Goal: Find specific page/section: Find specific page/section

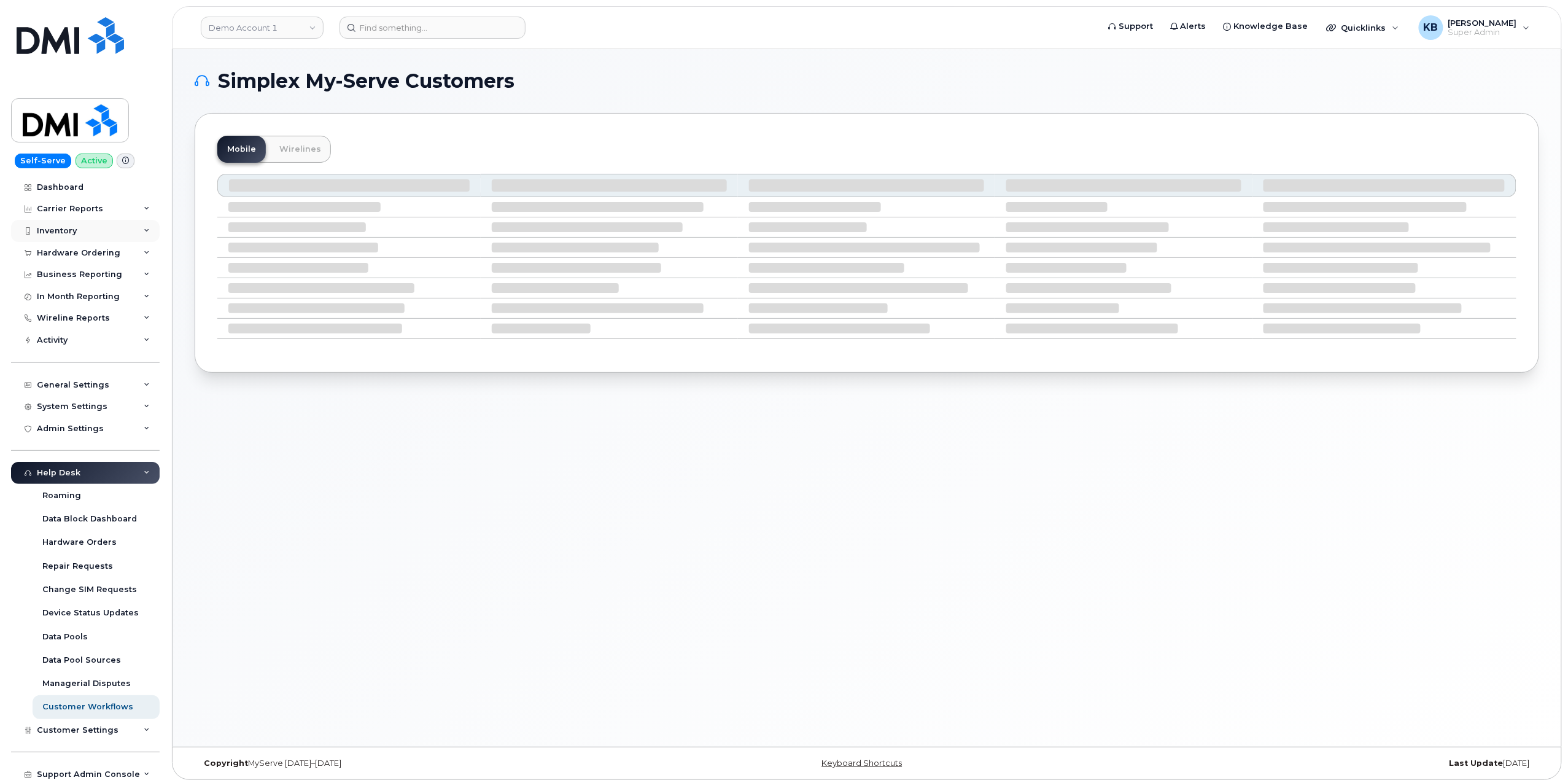
click at [138, 234] on div "Inventory" at bounding box center [86, 231] width 149 height 22
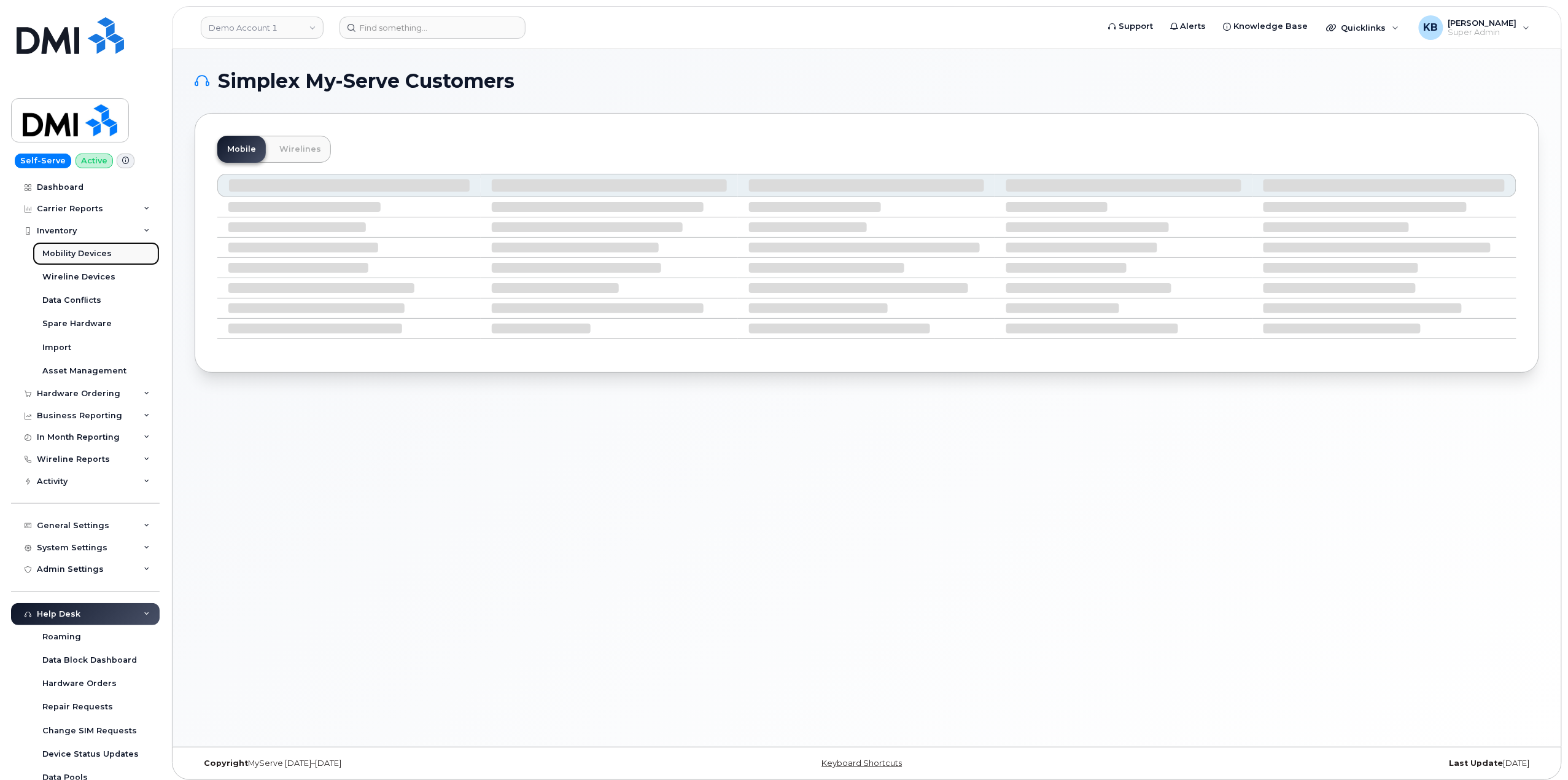
click at [99, 255] on div "Mobility Devices" at bounding box center [77, 253] width 69 height 11
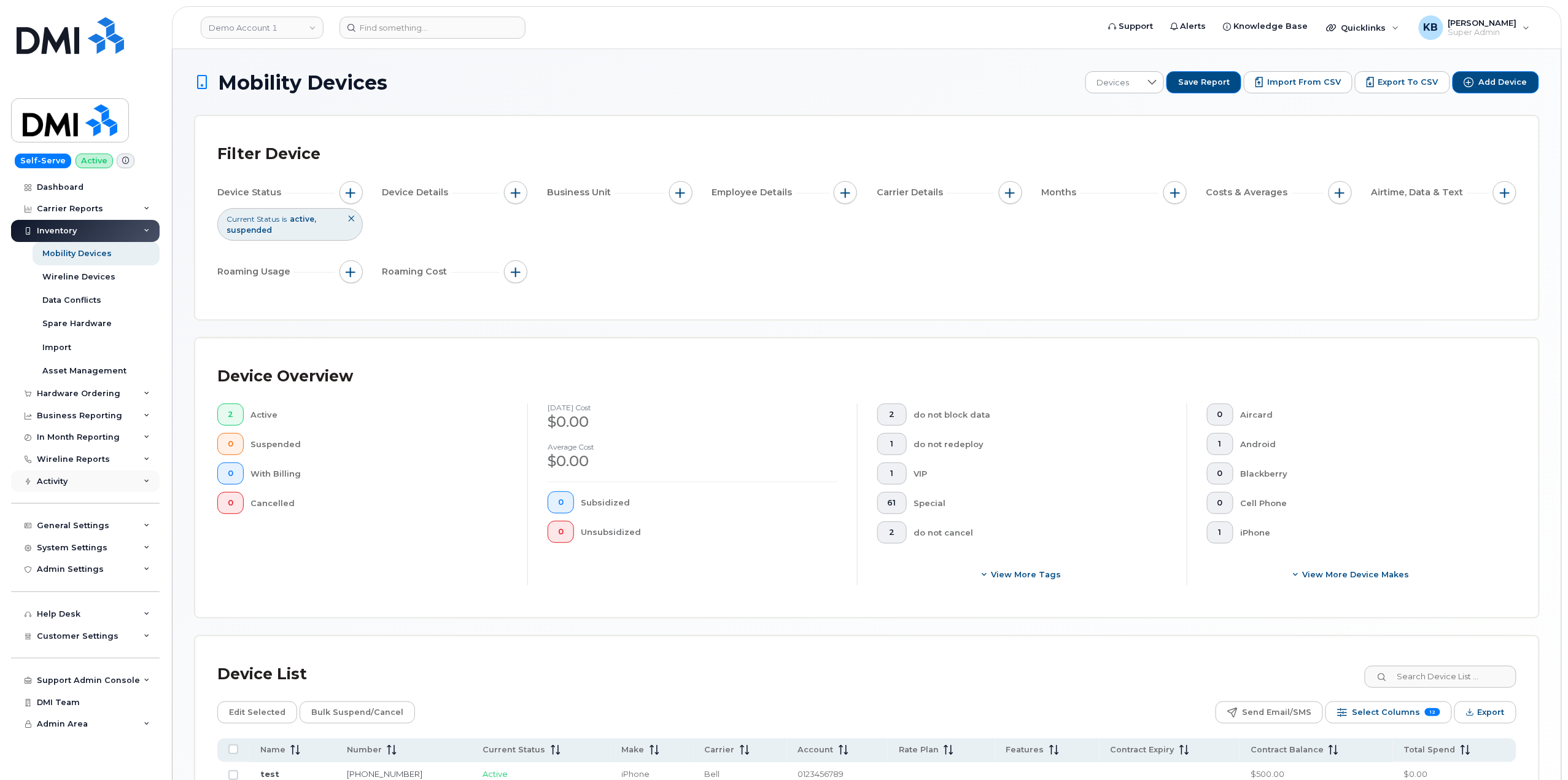
click at [141, 479] on div "Activity" at bounding box center [86, 482] width 149 height 22
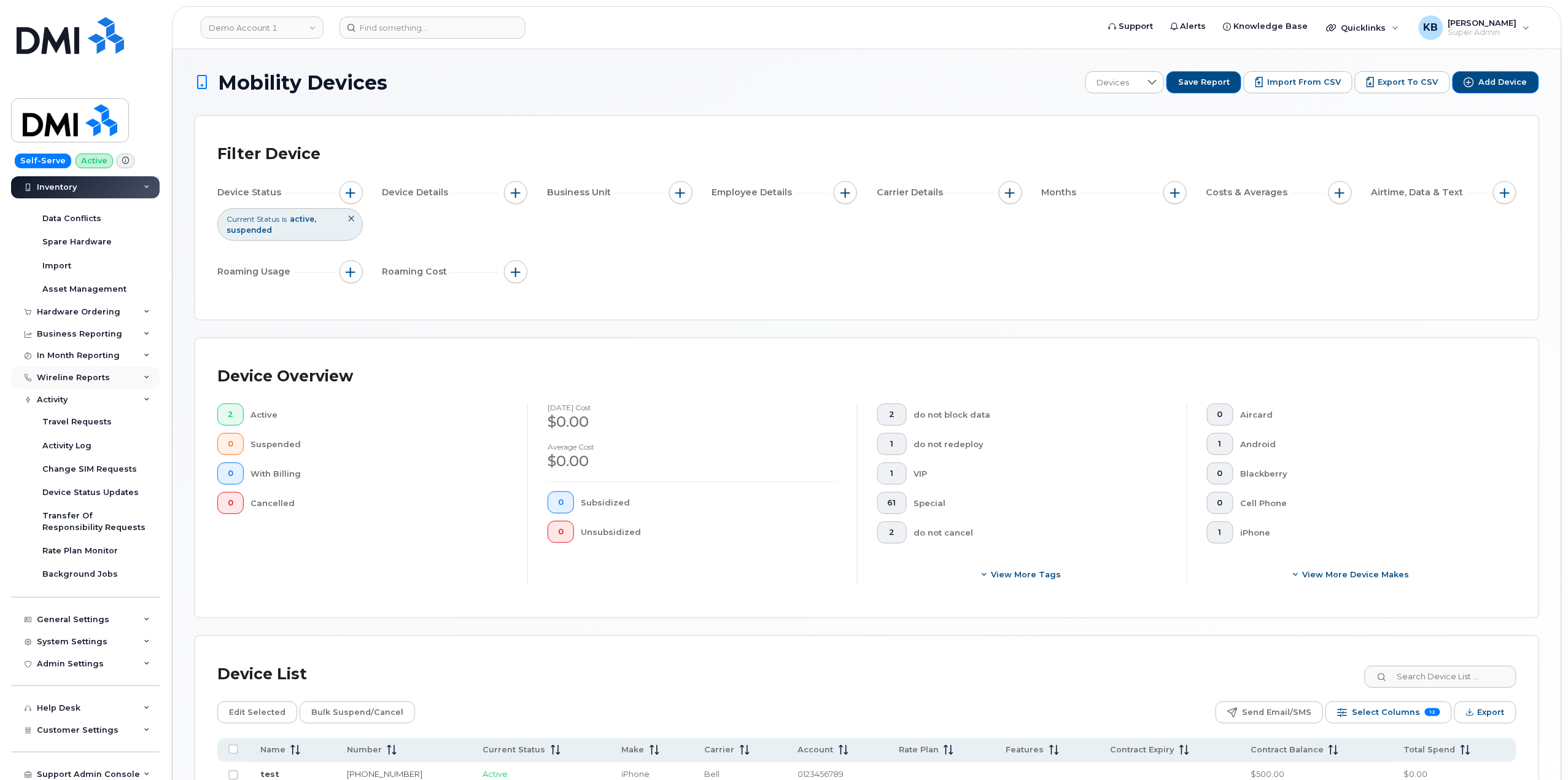
click at [144, 378] on icon at bounding box center [147, 377] width 6 height 6
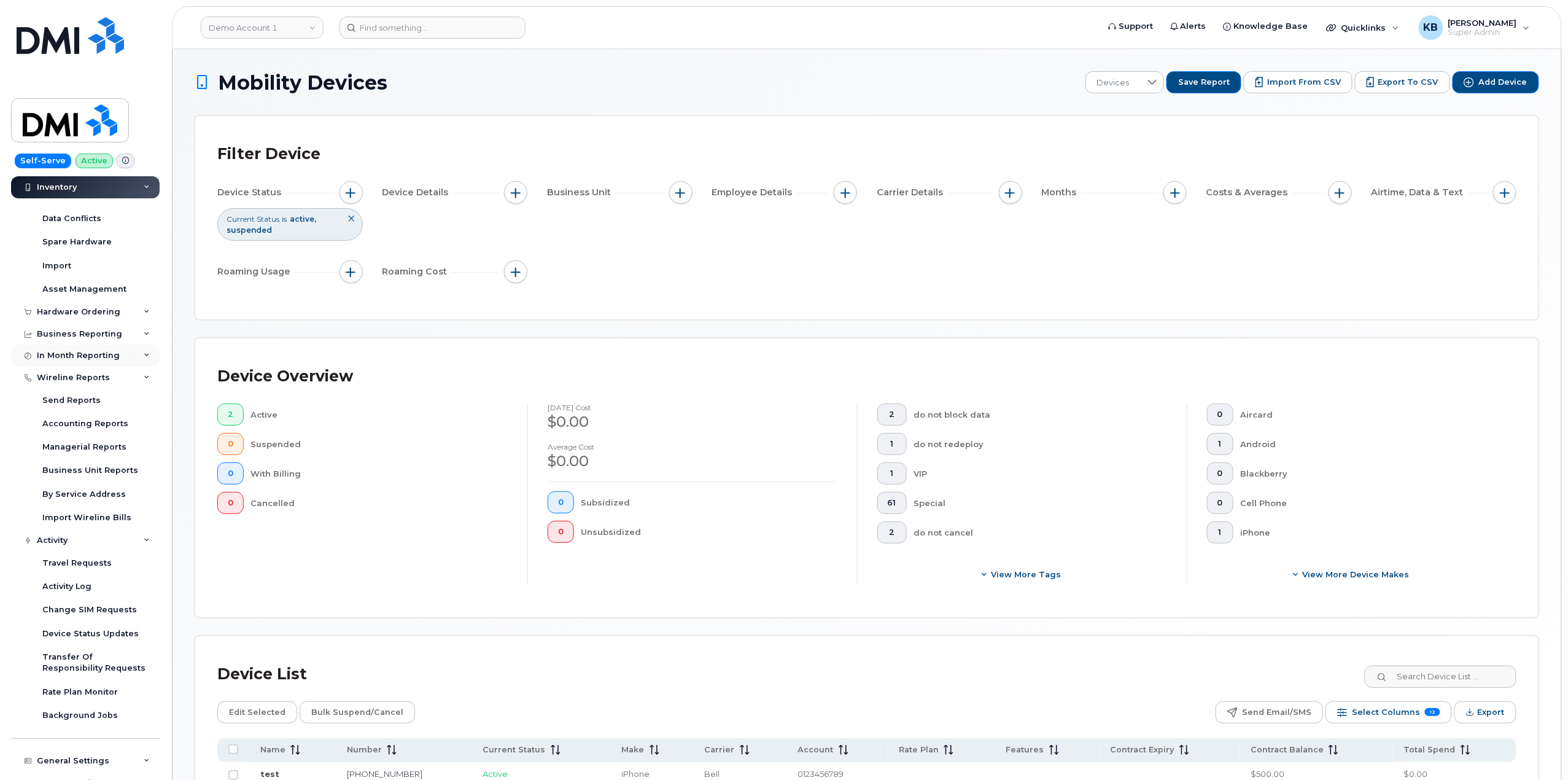
click at [140, 360] on div "In Month Reporting" at bounding box center [86, 356] width 149 height 22
click at [138, 332] on div "Business Reporting" at bounding box center [86, 334] width 149 height 22
click at [144, 310] on icon at bounding box center [147, 312] width 6 height 6
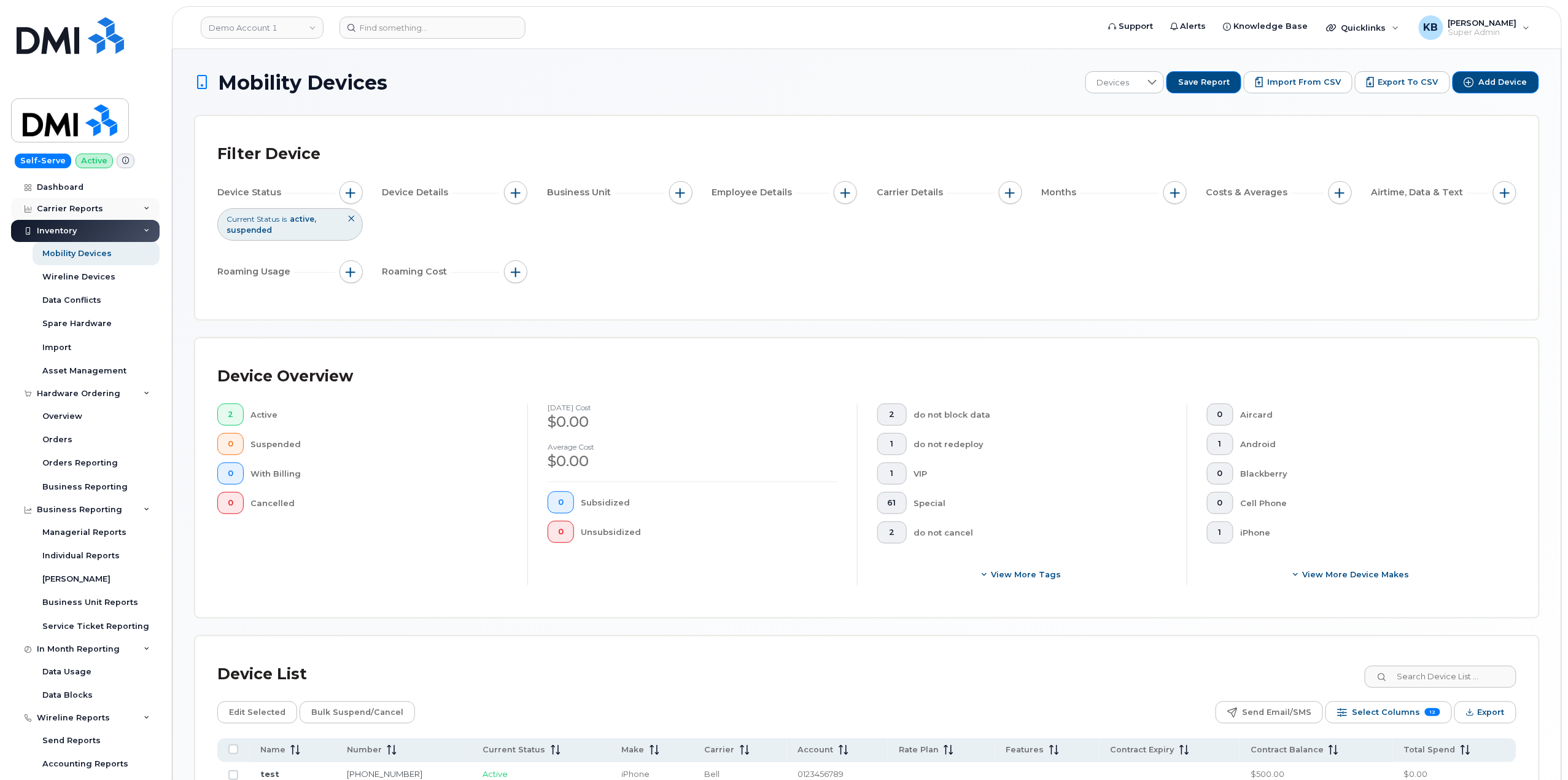
click at [146, 209] on div "Carrier Reports" at bounding box center [86, 209] width 149 height 22
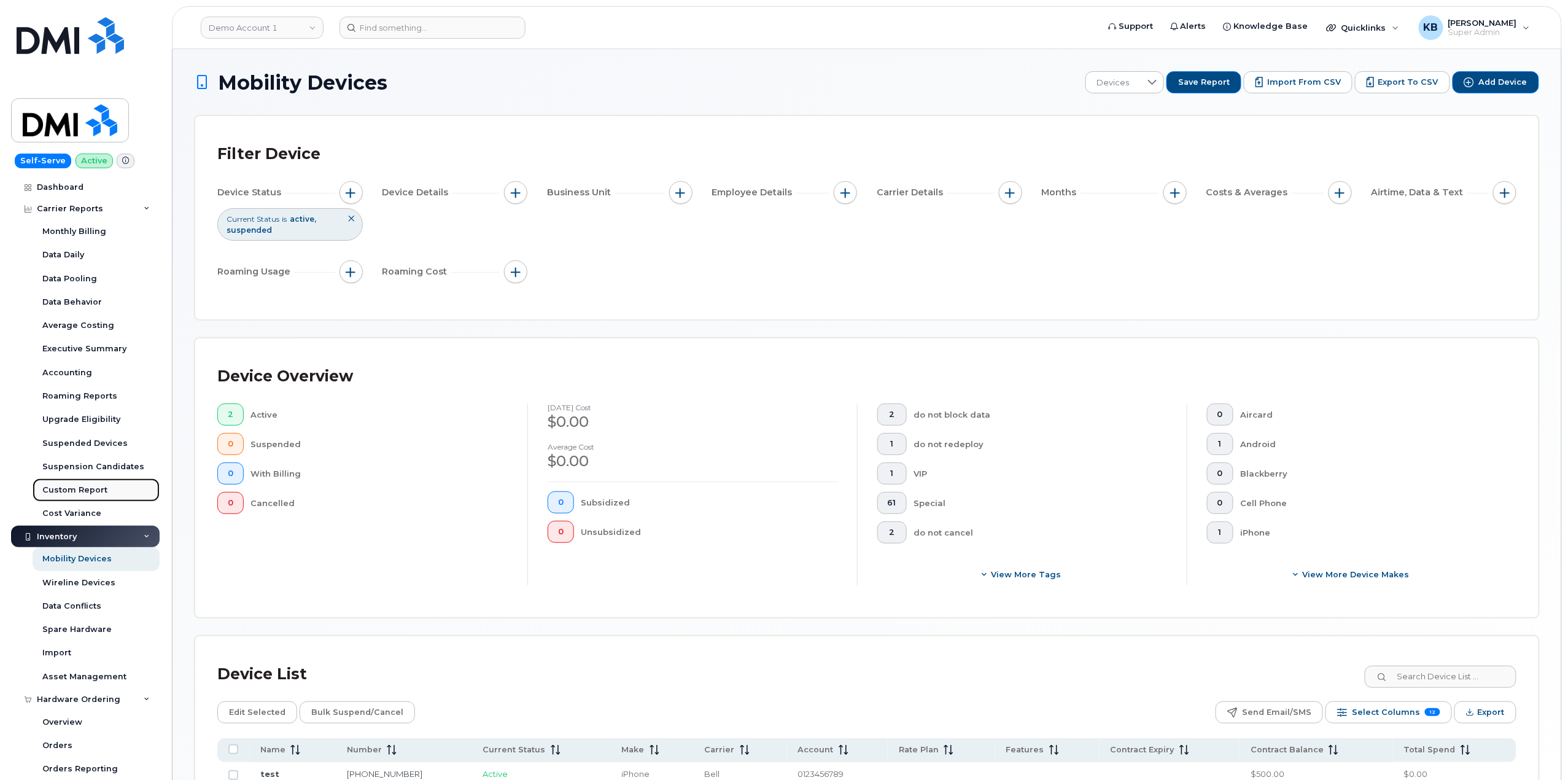
click at [92, 490] on div "Custom Report" at bounding box center [74, 490] width 65 height 11
click at [89, 493] on div "Custom Report" at bounding box center [74, 490] width 65 height 11
click at [83, 491] on div "Custom Report" at bounding box center [74, 490] width 65 height 11
click at [83, 490] on div "Custom Report" at bounding box center [74, 490] width 65 height 11
click at [63, 253] on div "Data Daily" at bounding box center [63, 255] width 42 height 11
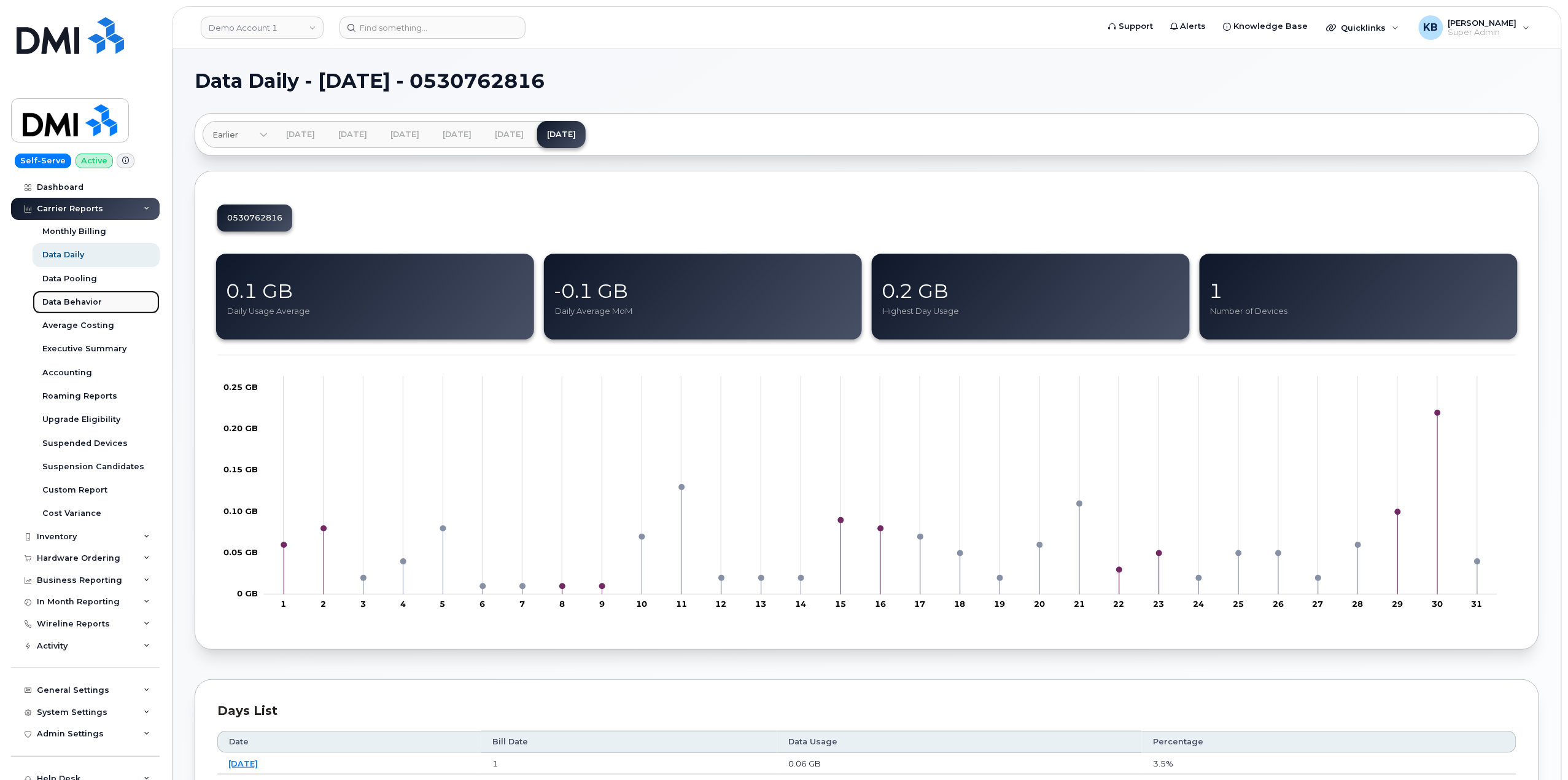
click at [91, 302] on div "Data Behavior" at bounding box center [72, 302] width 60 height 11
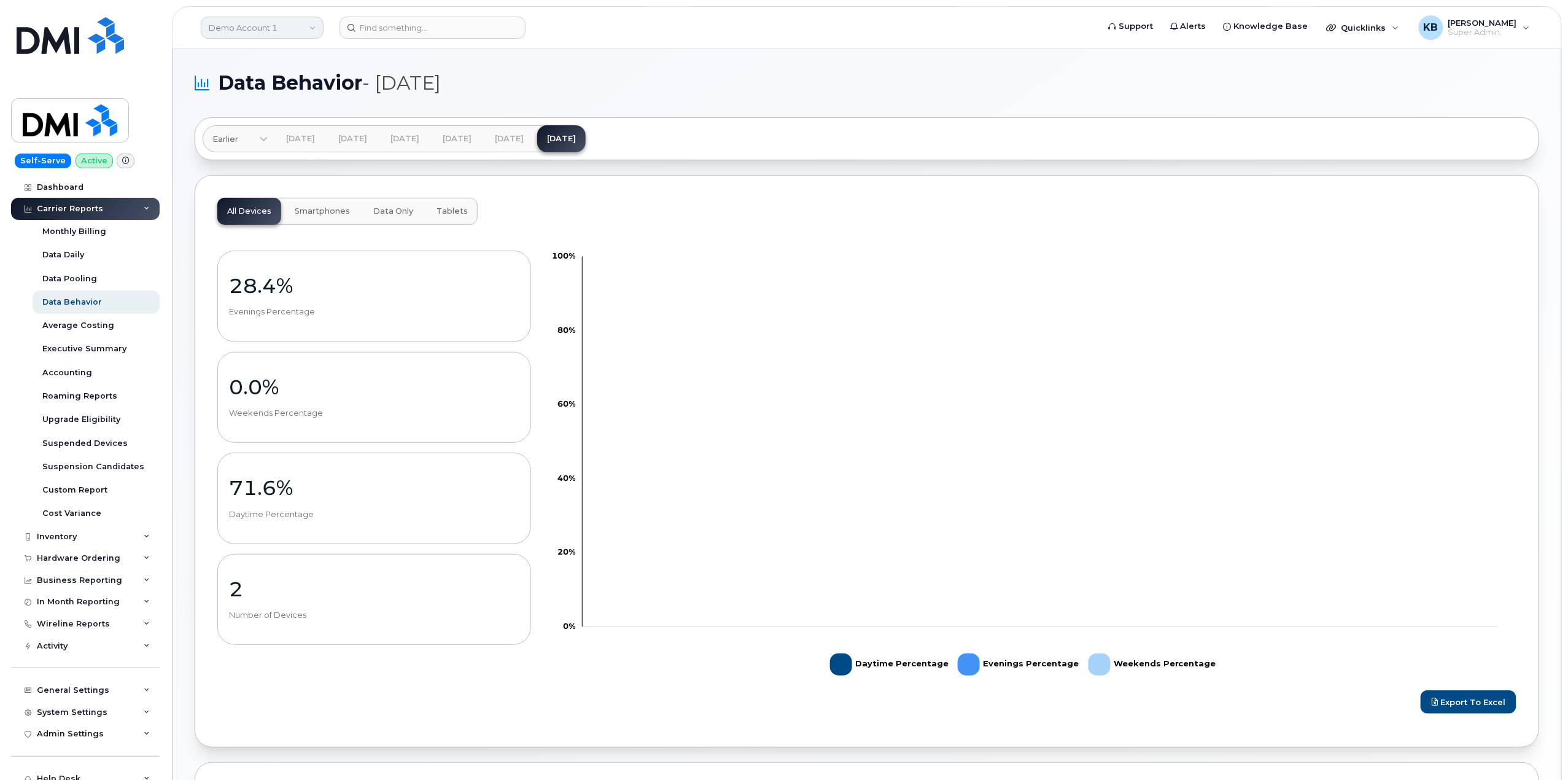
click at [281, 28] on link "Demo Account 1" at bounding box center [262, 28] width 123 height 22
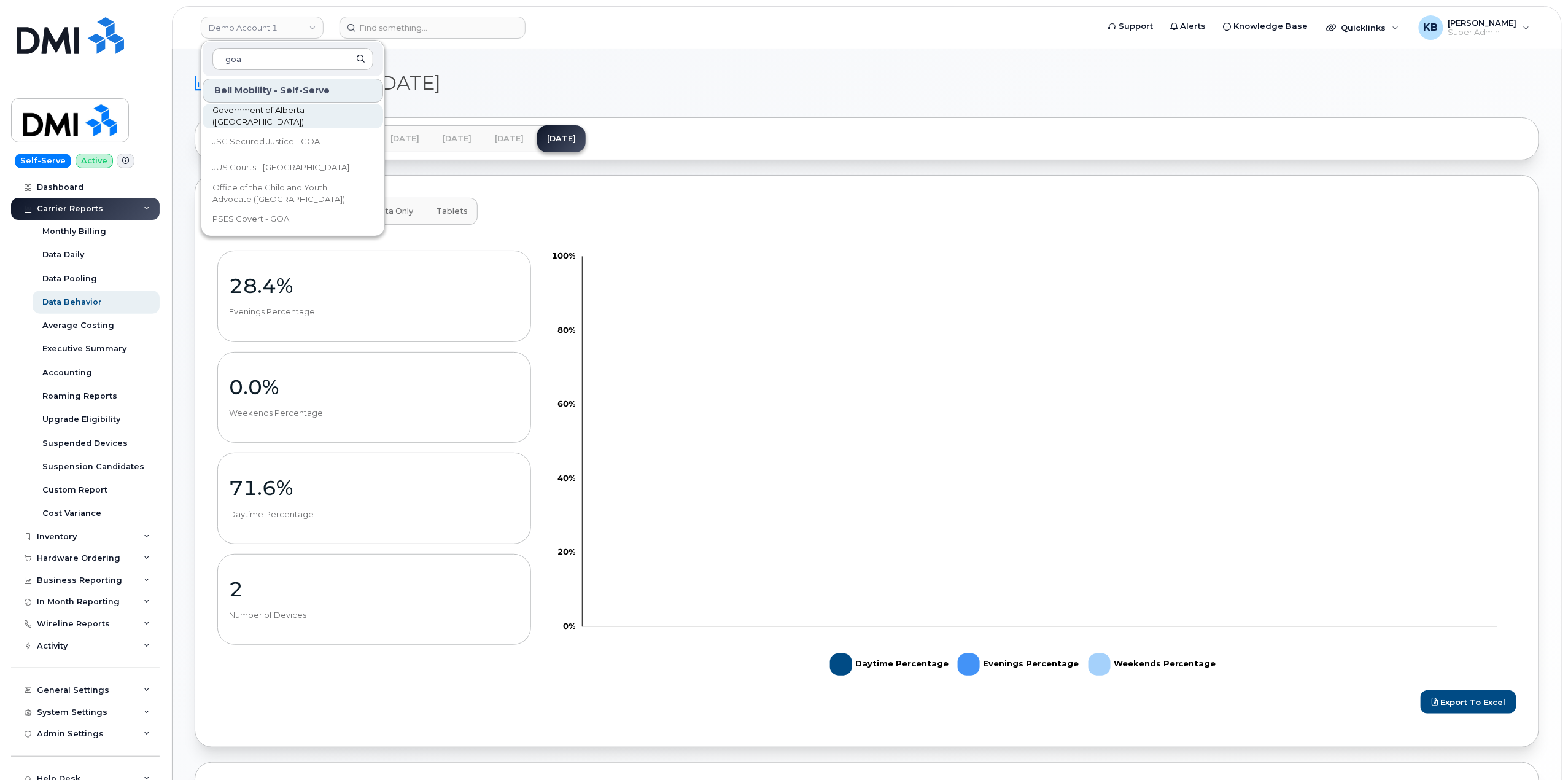
type input "goa"
click at [253, 111] on span "Government of Alberta ([GEOGRAPHIC_DATA])" at bounding box center [284, 116] width 141 height 24
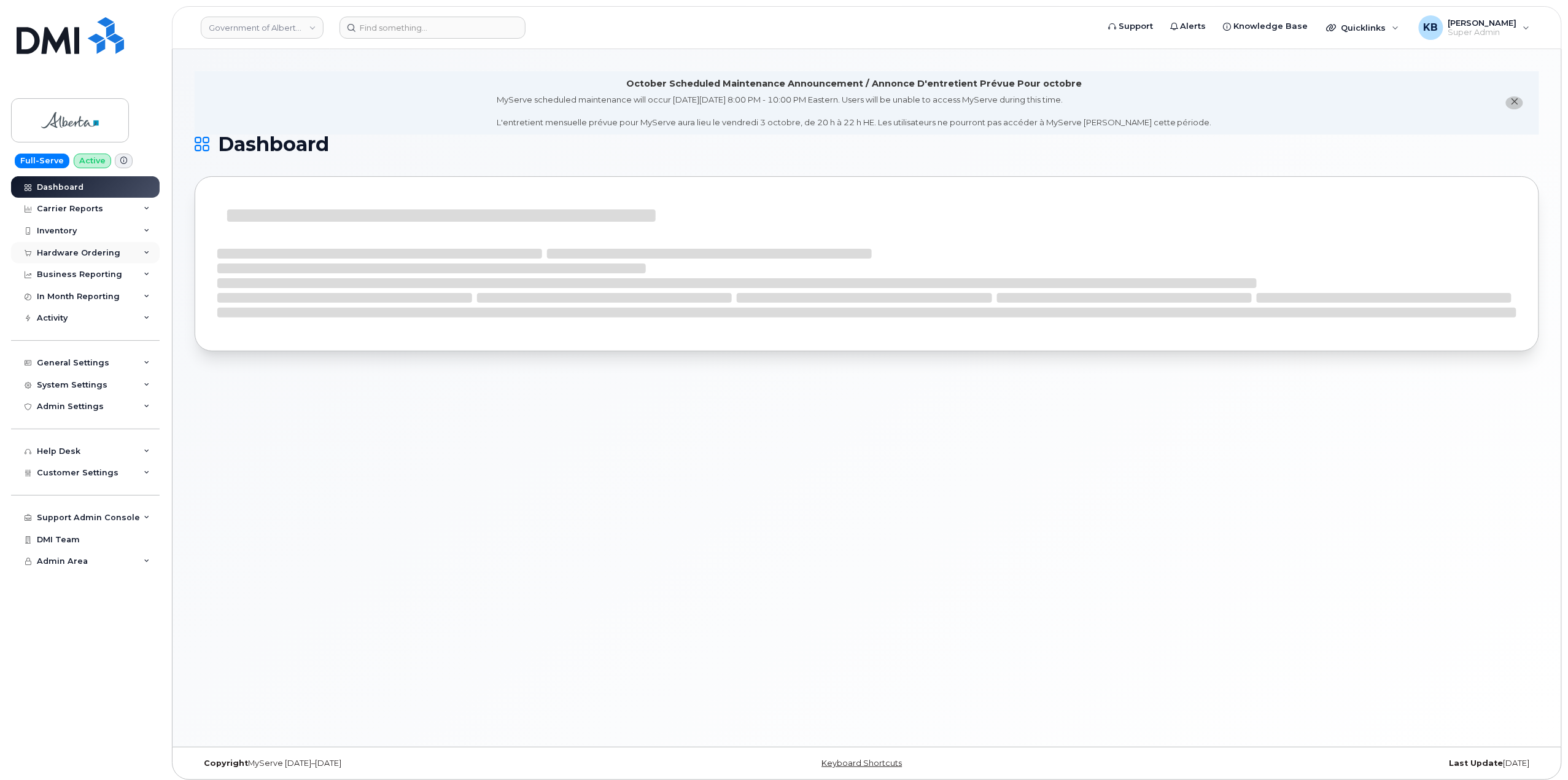
click at [148, 251] on icon at bounding box center [147, 253] width 6 height 6
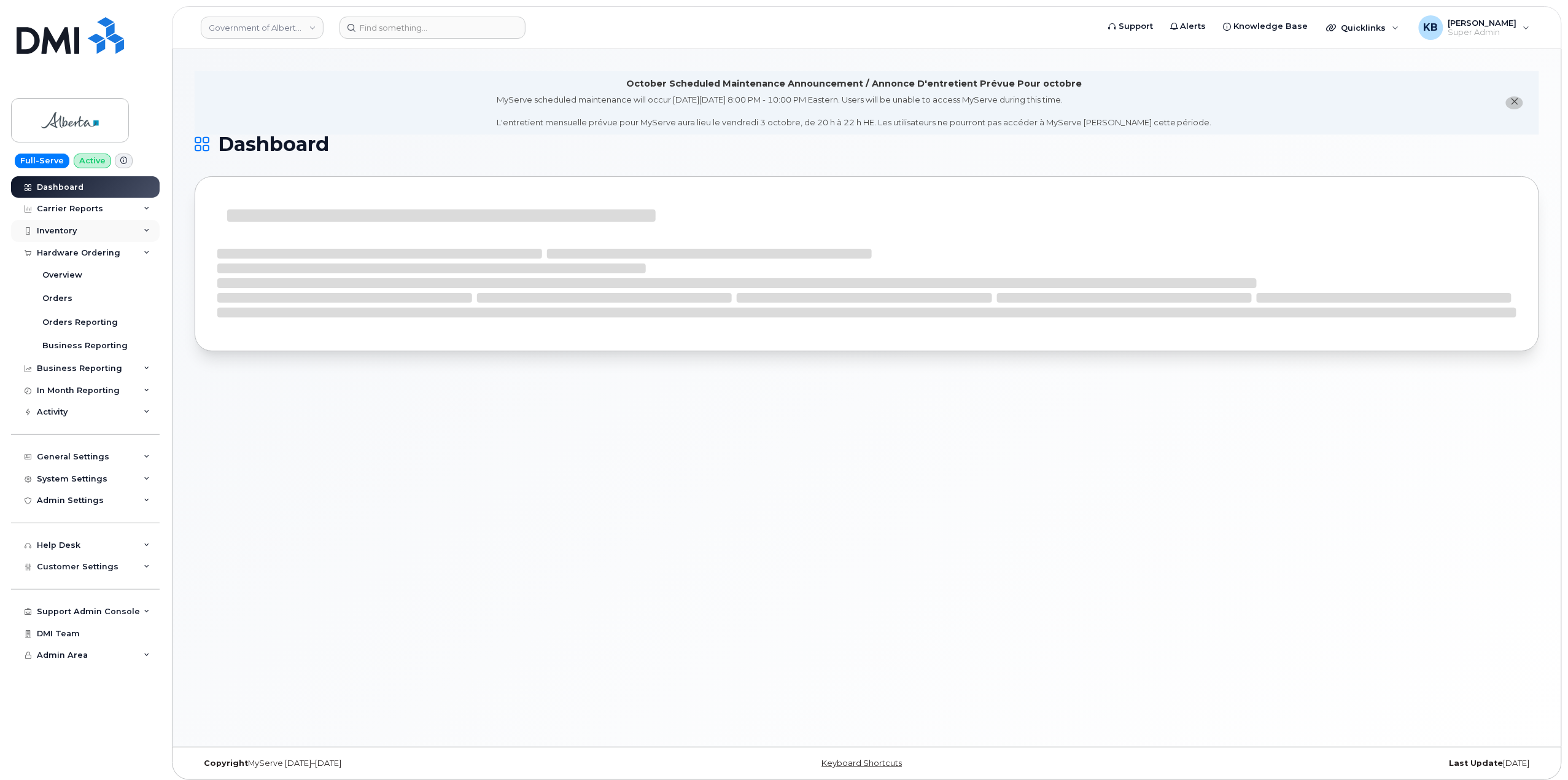
click at [146, 228] on icon at bounding box center [147, 231] width 6 height 6
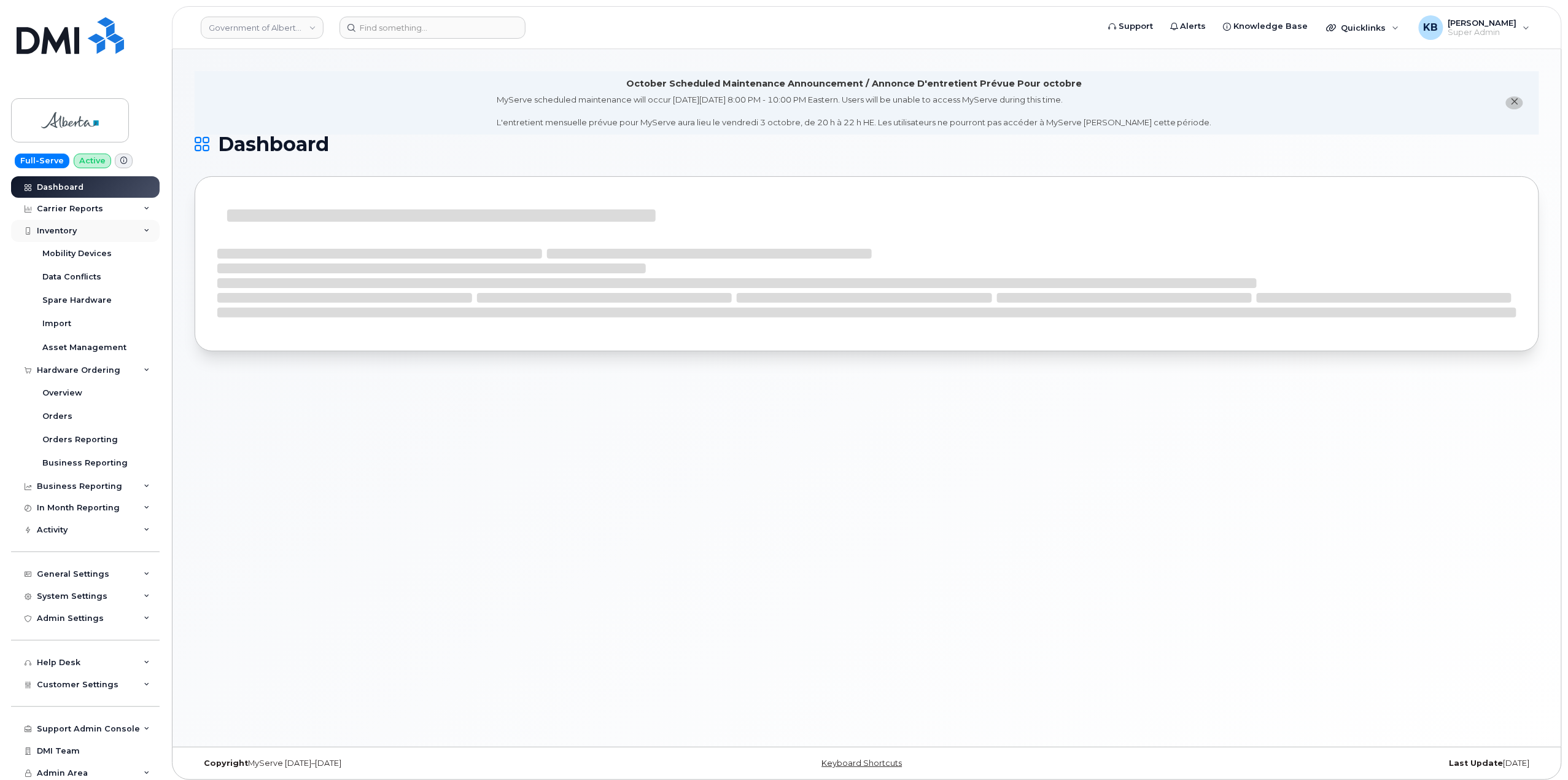
click at [146, 227] on div "Inventory" at bounding box center [86, 231] width 149 height 22
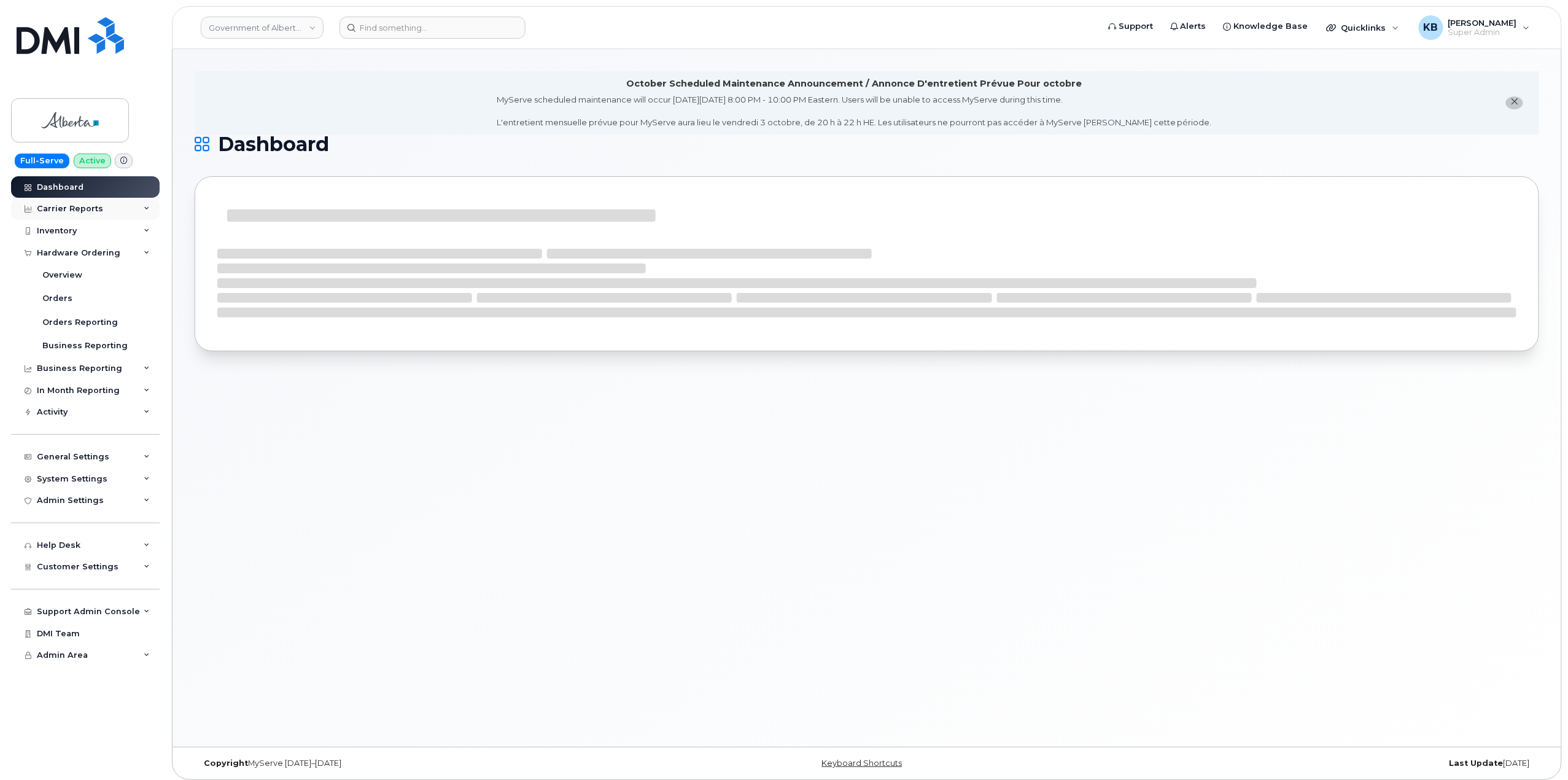
click at [150, 213] on div "Carrier Reports" at bounding box center [86, 209] width 149 height 22
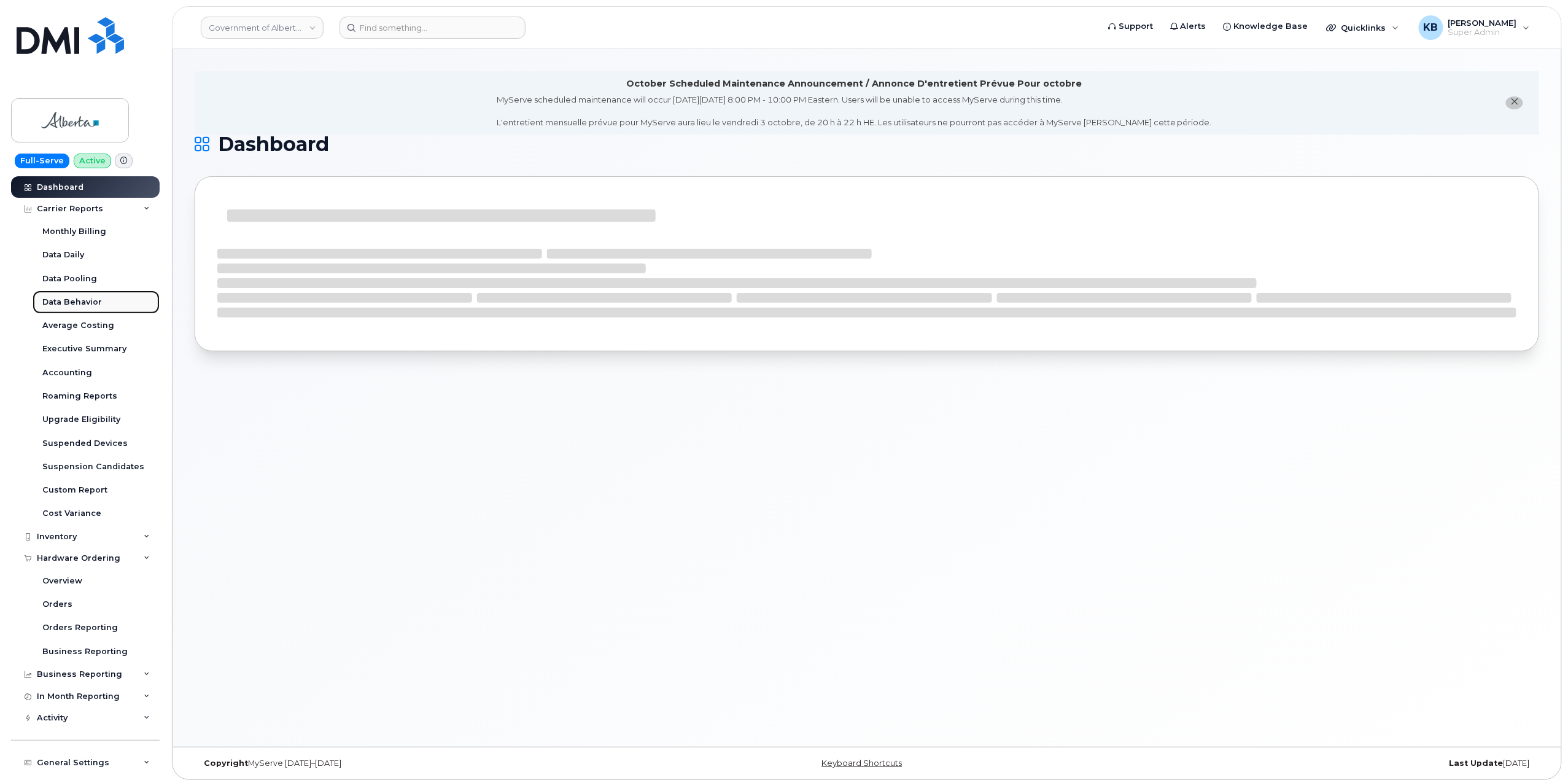
click at [74, 307] on div "Data Behavior" at bounding box center [72, 302] width 60 height 11
